Goal: Transaction & Acquisition: Purchase product/service

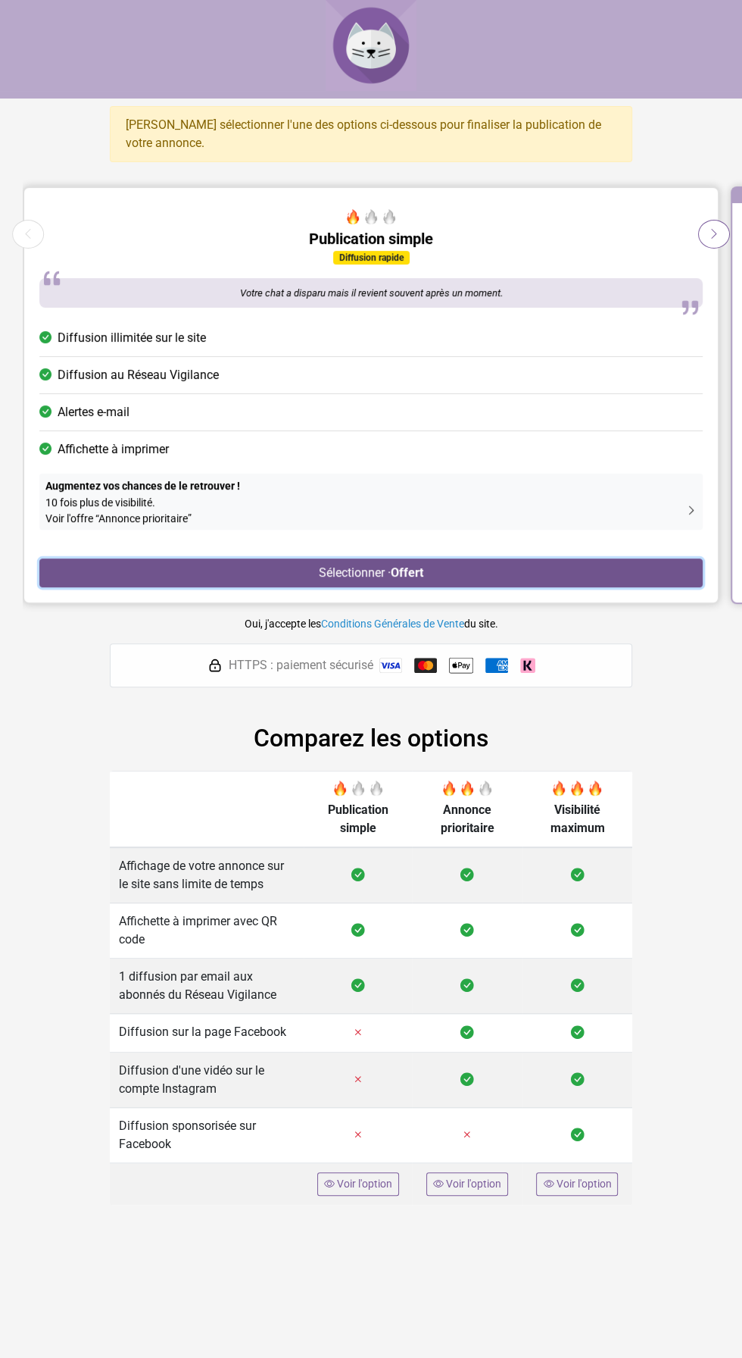
click at [592, 568] on button "Sélectionner · Offert" at bounding box center [371, 572] width 664 height 29
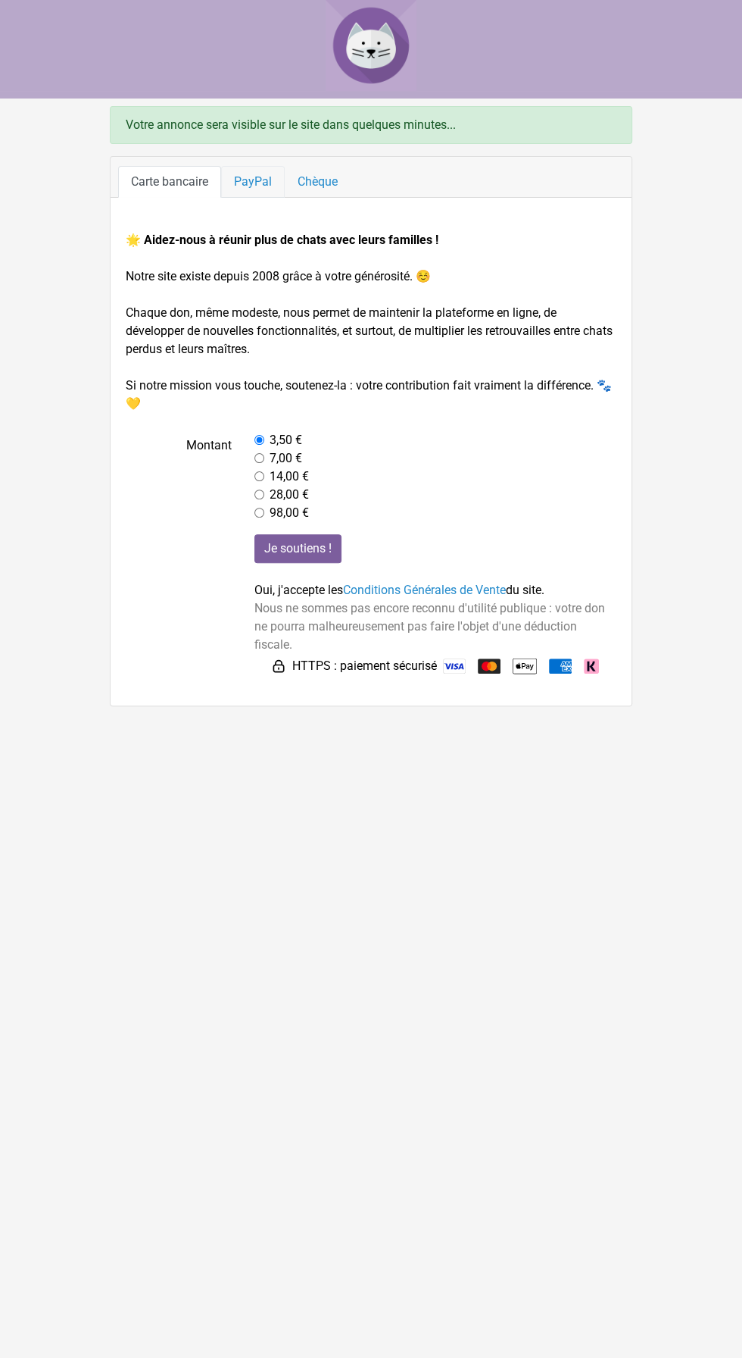
click at [261, 176] on link "PayPal" at bounding box center [253, 182] width 64 height 32
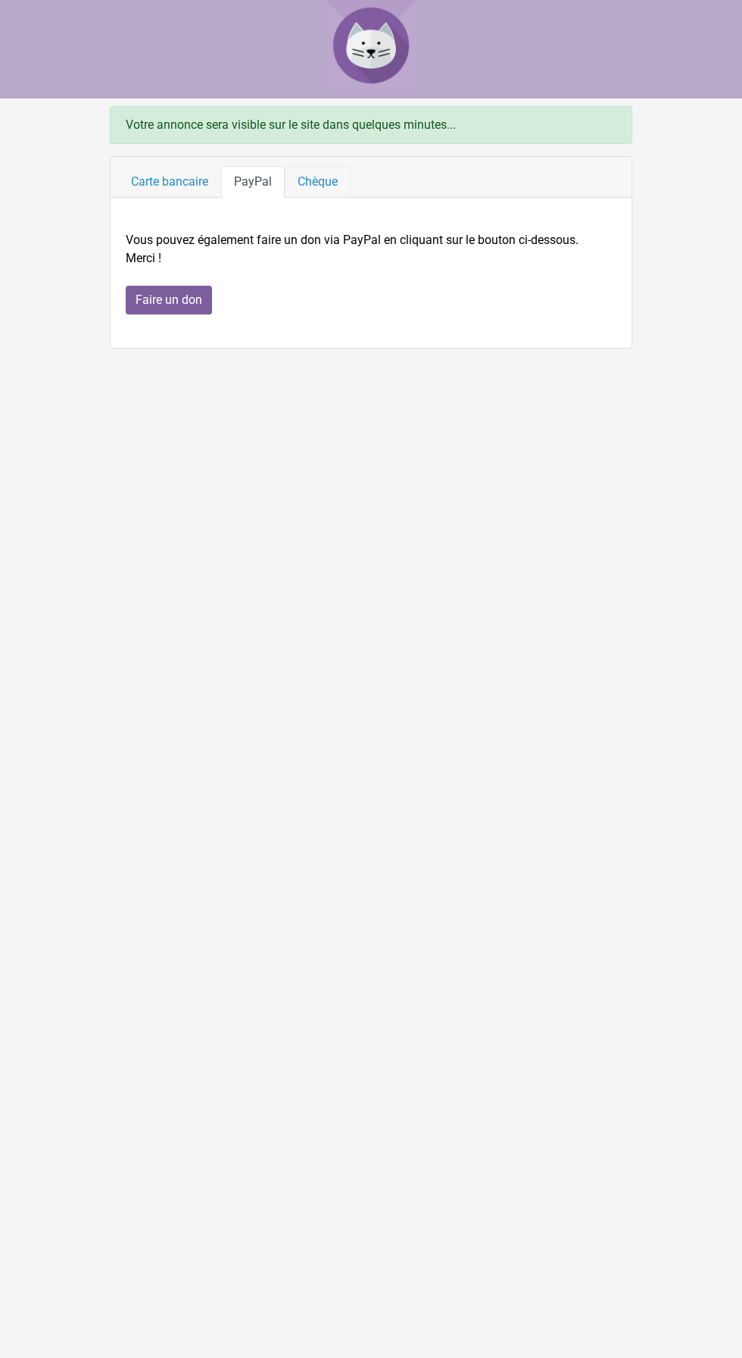
click at [324, 175] on link "Chèque" at bounding box center [318, 182] width 66 height 32
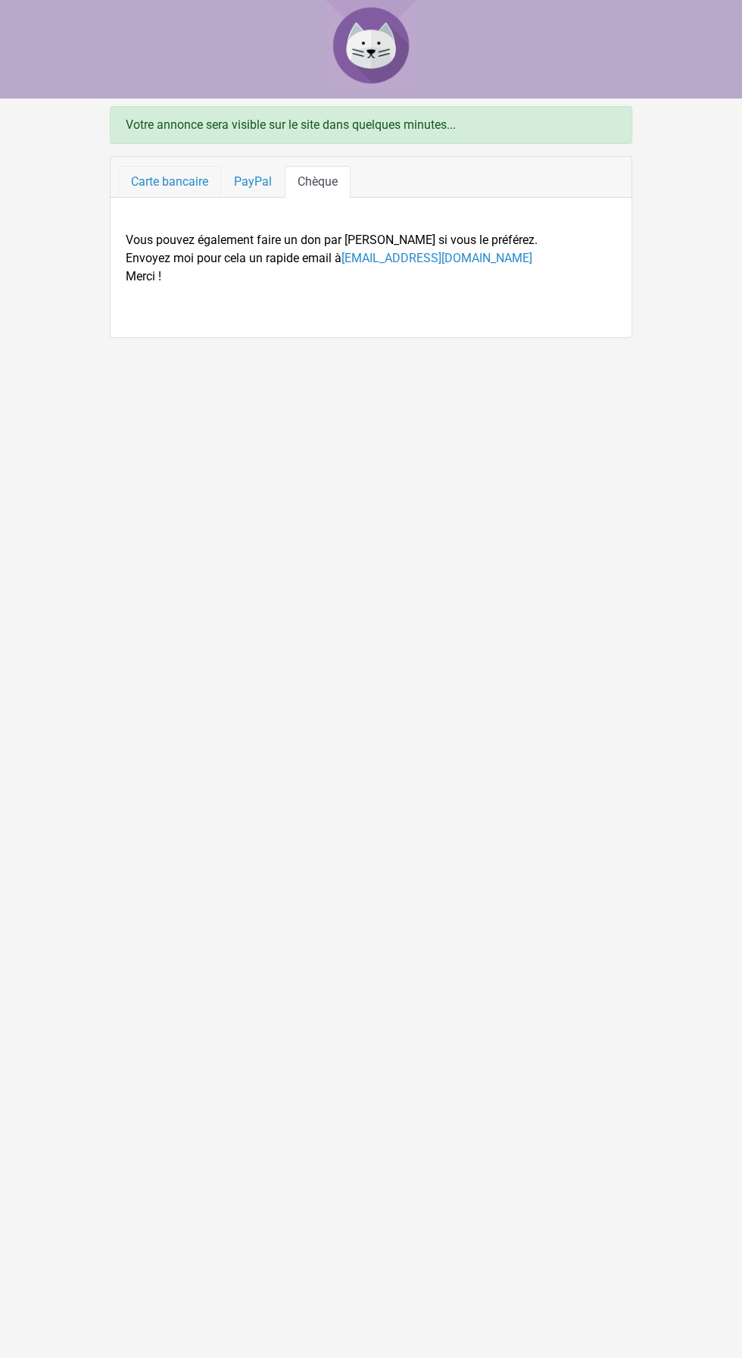
click at [173, 185] on link "Carte bancaire" at bounding box center [169, 182] width 103 height 32
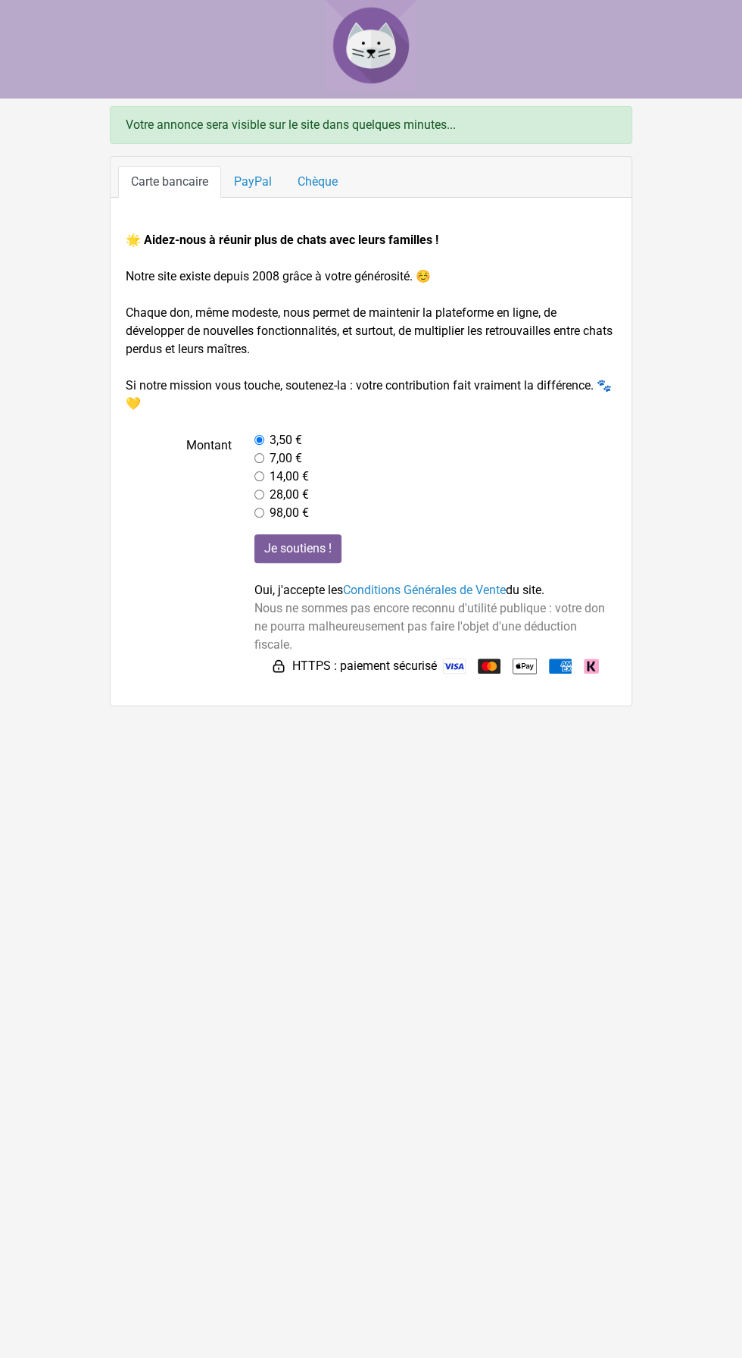
click at [380, 30] on img at bounding box center [371, 45] width 91 height 91
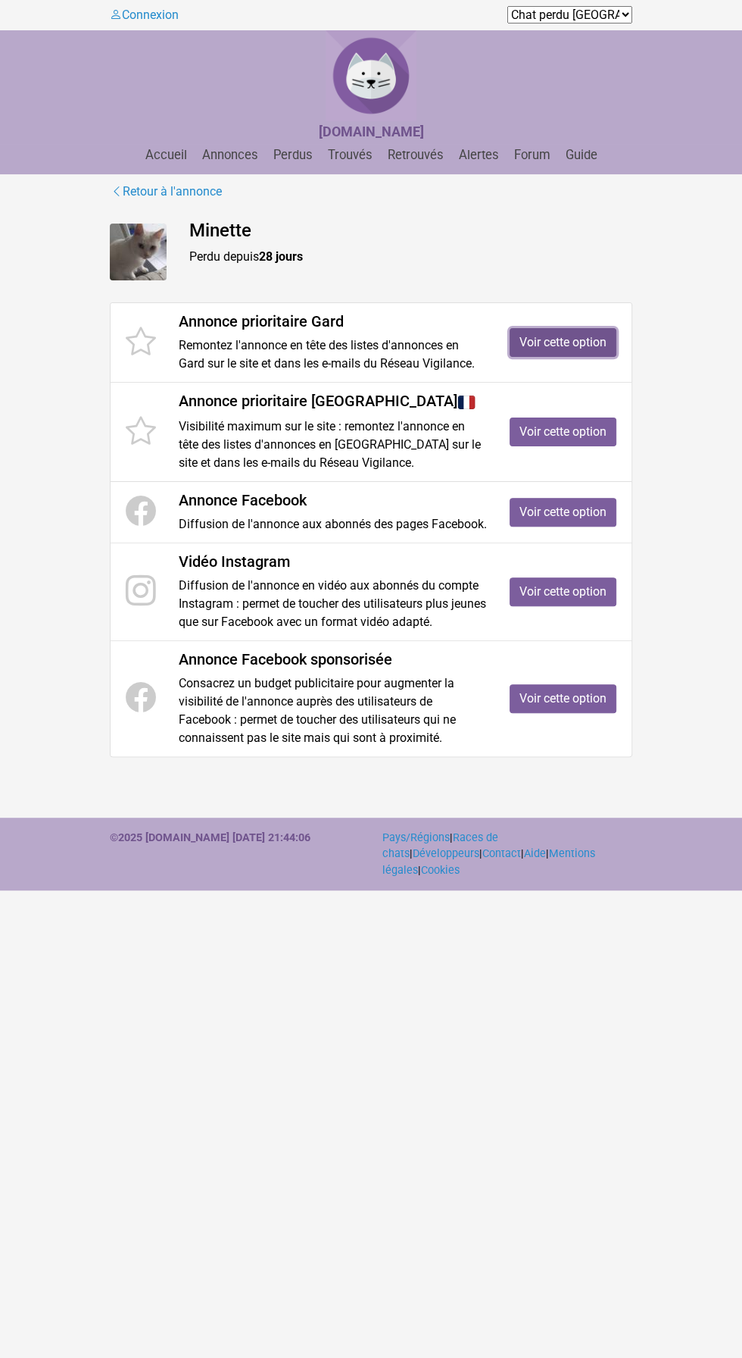
click at [577, 348] on link "Voir cette option" at bounding box center [563, 342] width 107 height 29
click at [580, 515] on link "Voir cette option" at bounding box center [563, 512] width 107 height 29
click at [420, 161] on link "Retrouvés" at bounding box center [416, 155] width 68 height 14
